Goal: Task Accomplishment & Management: Complete application form

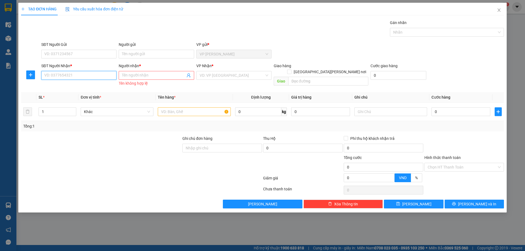
click at [89, 74] on input "SĐT Người Nhận *" at bounding box center [78, 75] width 75 height 9
click at [89, 75] on input "SĐT Người Nhận *" at bounding box center [78, 75] width 75 height 9
click at [87, 85] on div "0984843068 - nga" at bounding box center [79, 86] width 69 height 6
type input "0984843068"
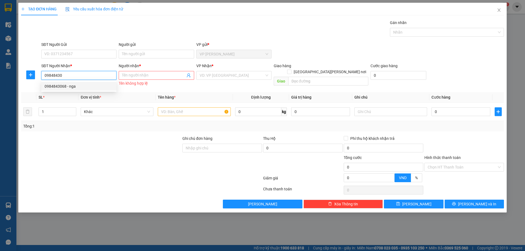
type input "nga"
type input "0984843068"
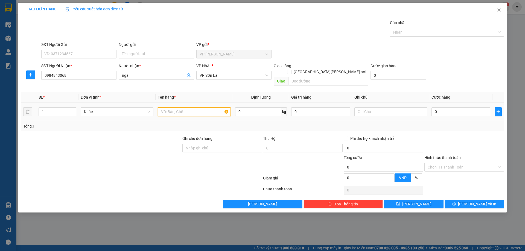
click at [178, 108] on input "text" at bounding box center [194, 111] width 73 height 9
type input "bọc"
click at [453, 107] on input "0" at bounding box center [460, 111] width 59 height 9
type input "5"
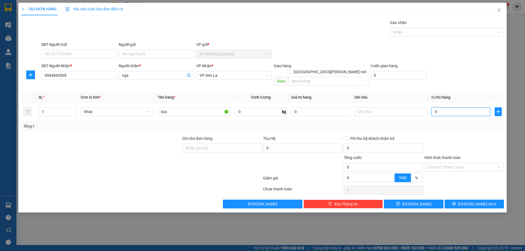
type input "5"
type input "50"
type input "50.000"
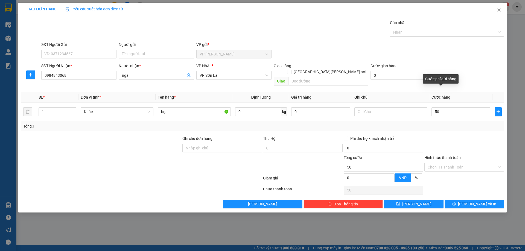
type input "50.000"
click at [464, 78] on div "SĐT Người [PERSON_NAME] * 0984843068 Người [PERSON_NAME] * [PERSON_NAME] [PERSO…" at bounding box center [272, 75] width 465 height 25
click at [468, 200] on button "[PERSON_NAME] và In" at bounding box center [473, 204] width 59 height 9
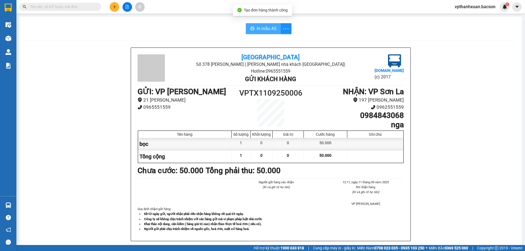
click at [266, 34] on button "In mẫu A5" at bounding box center [263, 28] width 35 height 11
click at [269, 30] on span "In mẫu A5" at bounding box center [267, 28] width 20 height 7
